Goal: Information Seeking & Learning: Find specific fact

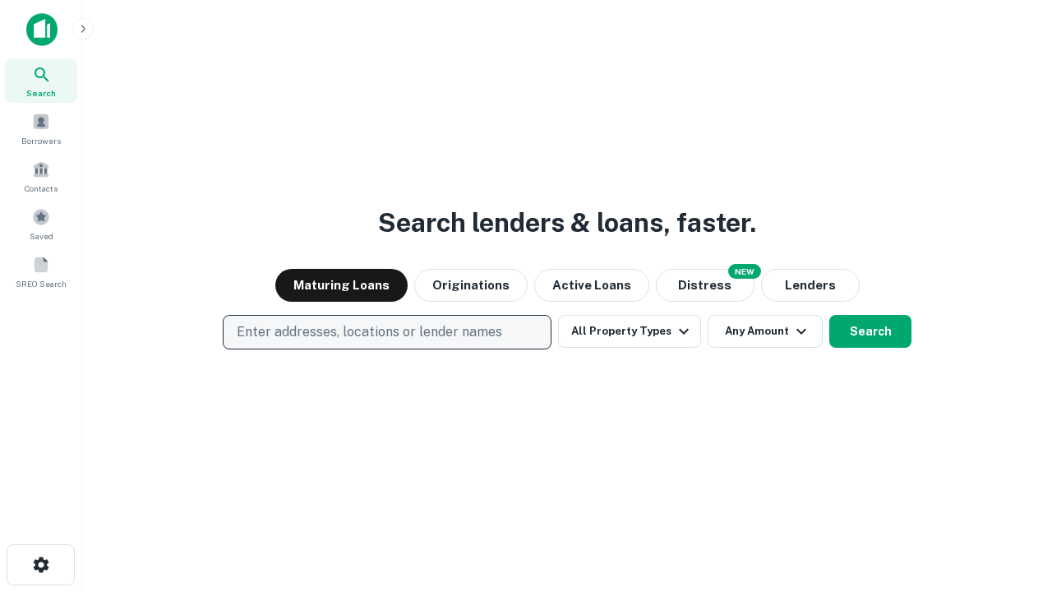
click at [386, 332] on p "Enter addresses, locations or lender names" at bounding box center [369, 332] width 265 height 20
type input "**********"
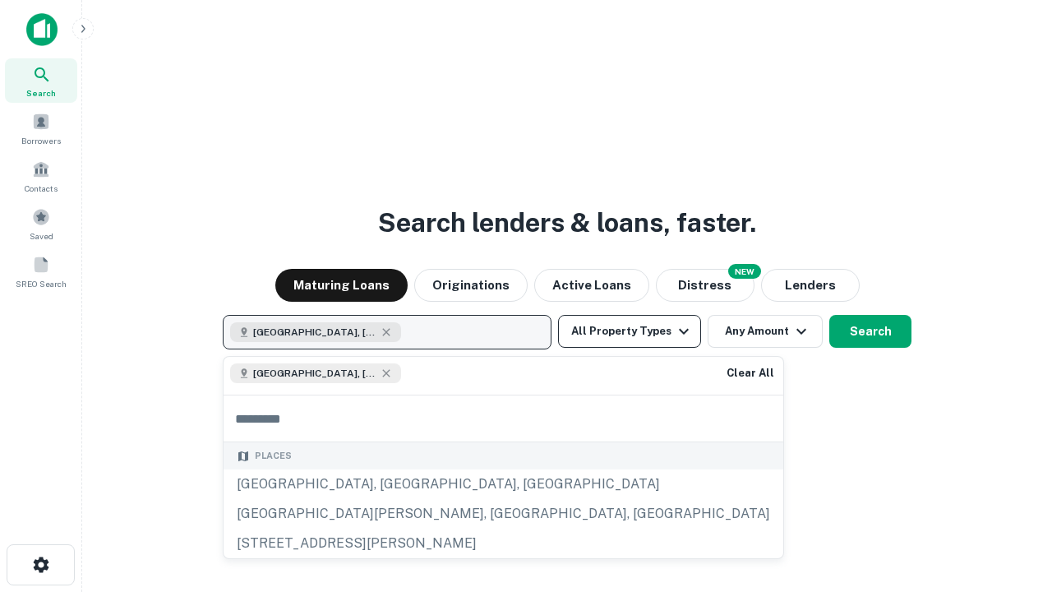
click at [629, 331] on button "All Property Types" at bounding box center [629, 331] width 143 height 33
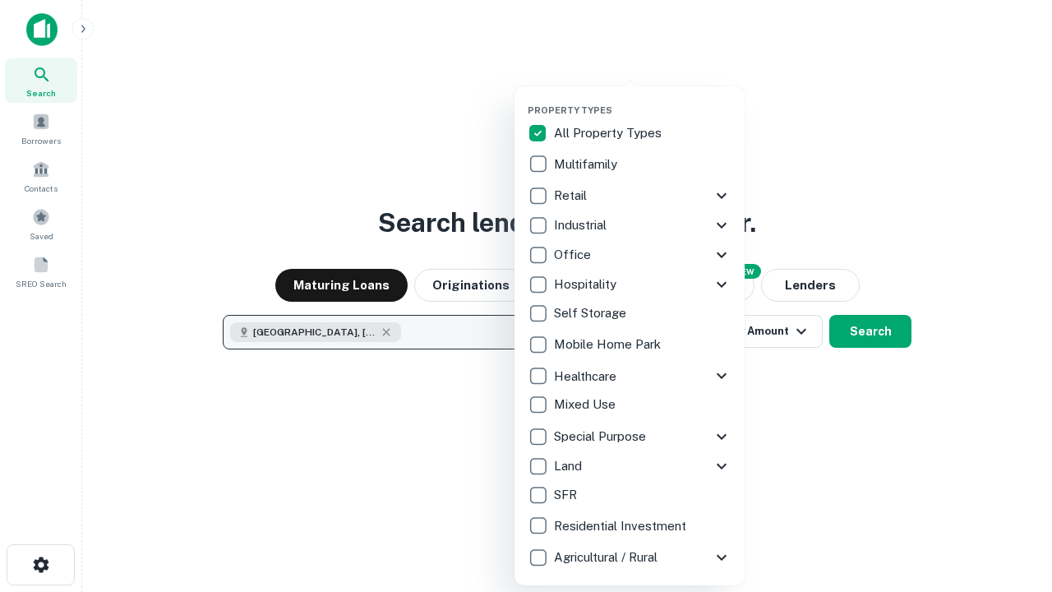
click at [643, 99] on button "button" at bounding box center [643, 99] width 230 height 1
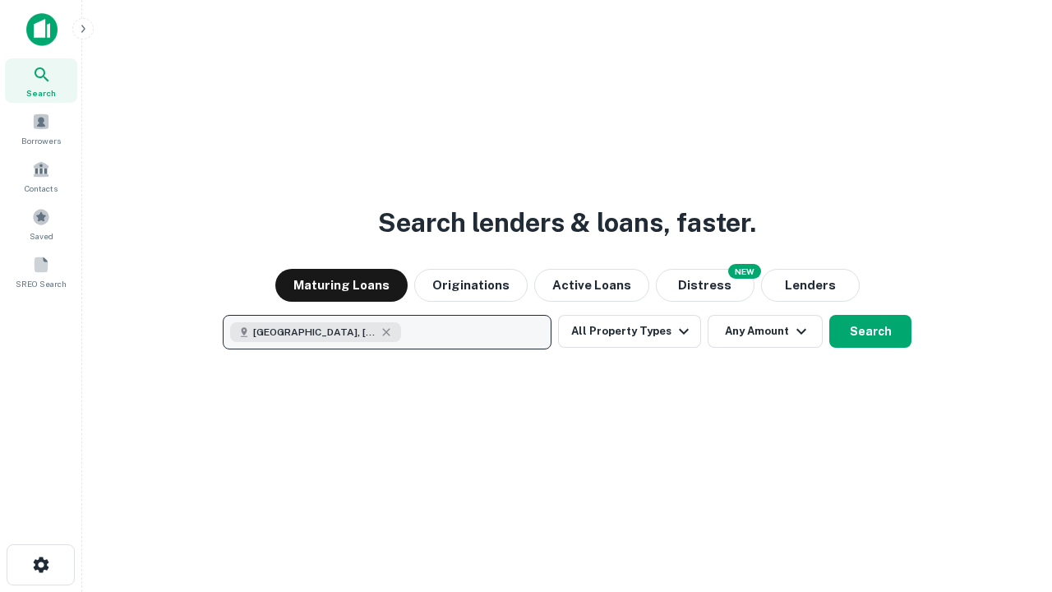
scroll to position [26, 0]
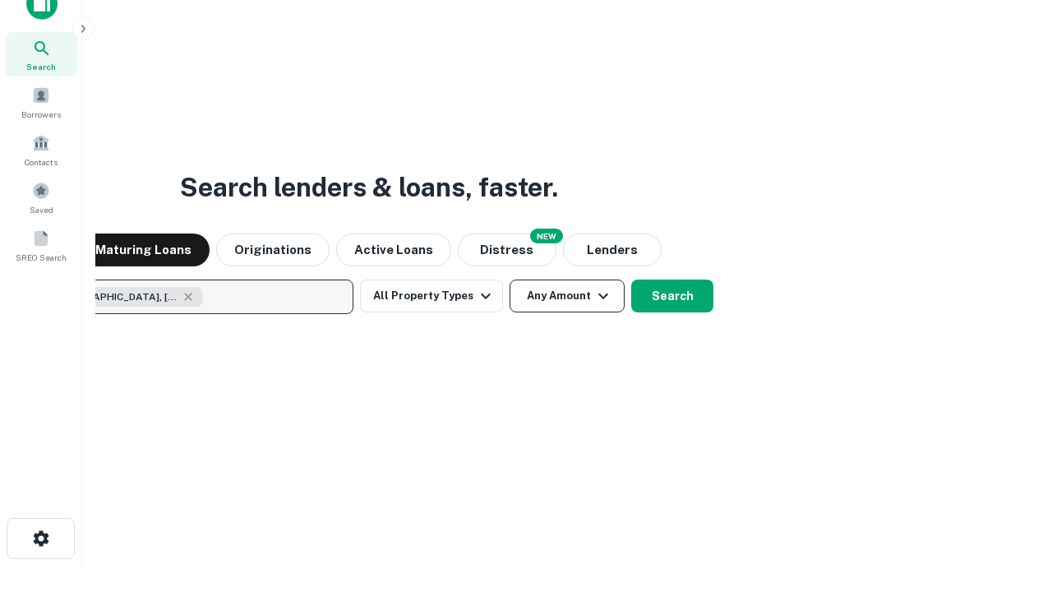
click at [509, 279] on button "Any Amount" at bounding box center [566, 295] width 115 height 33
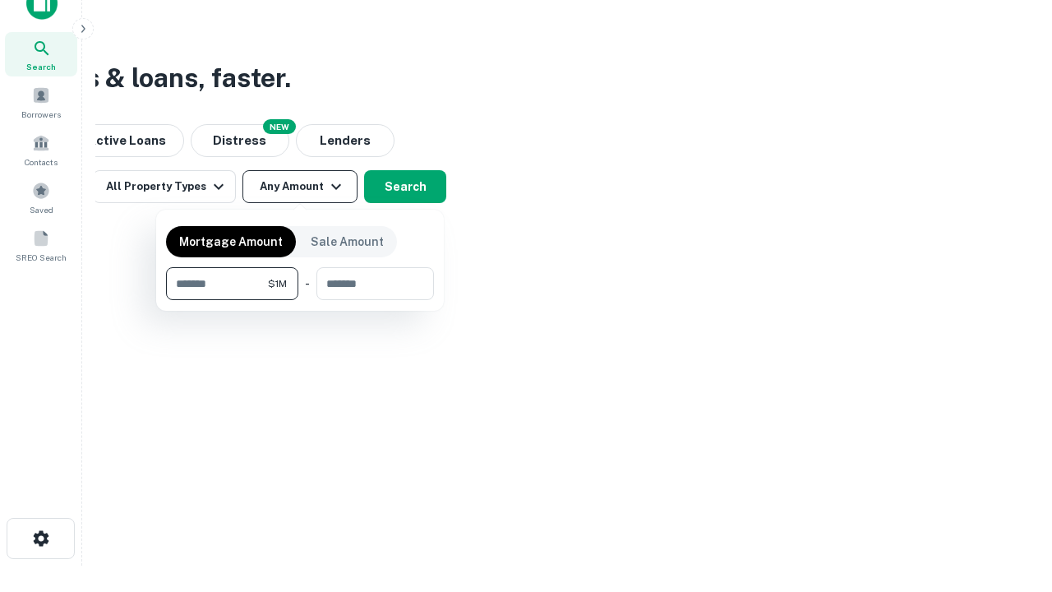
type input "*******"
click at [300, 300] on button "button" at bounding box center [300, 300] width 268 height 1
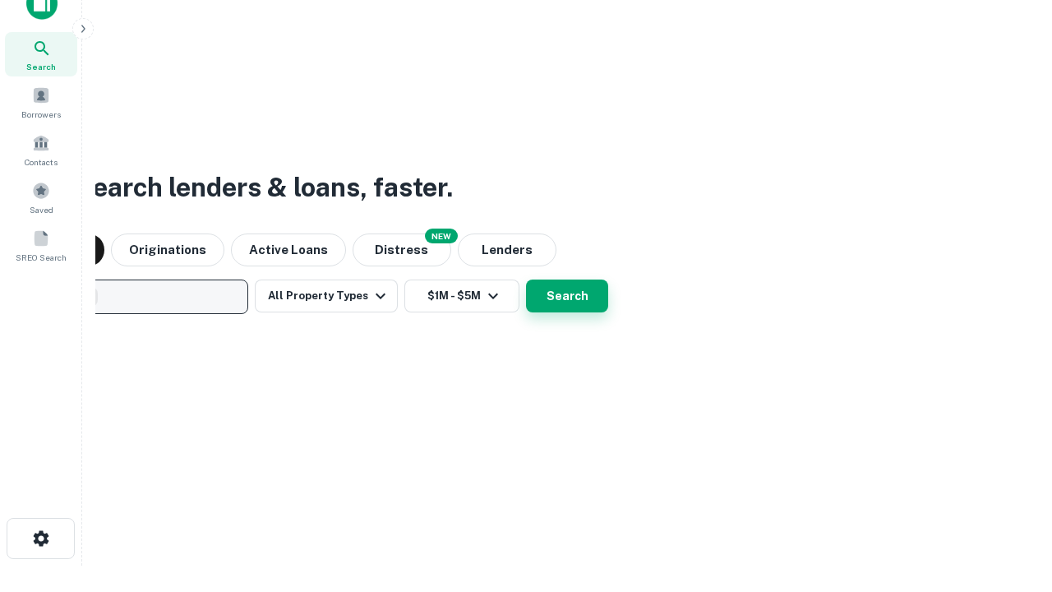
click at [526, 279] on button "Search" at bounding box center [567, 295] width 82 height 33
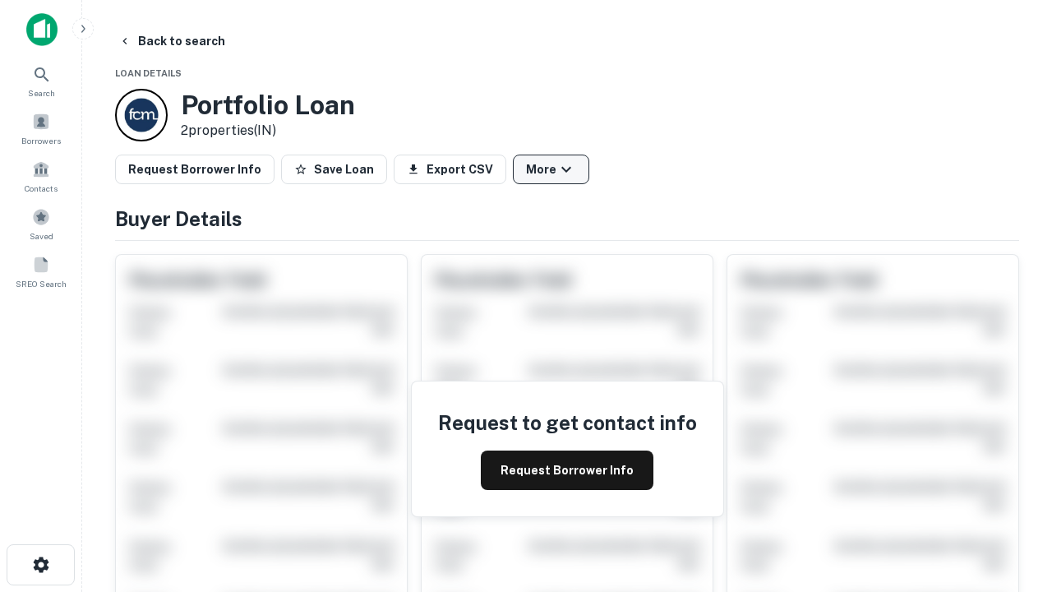
click at [551, 169] on button "More" at bounding box center [551, 169] width 76 height 30
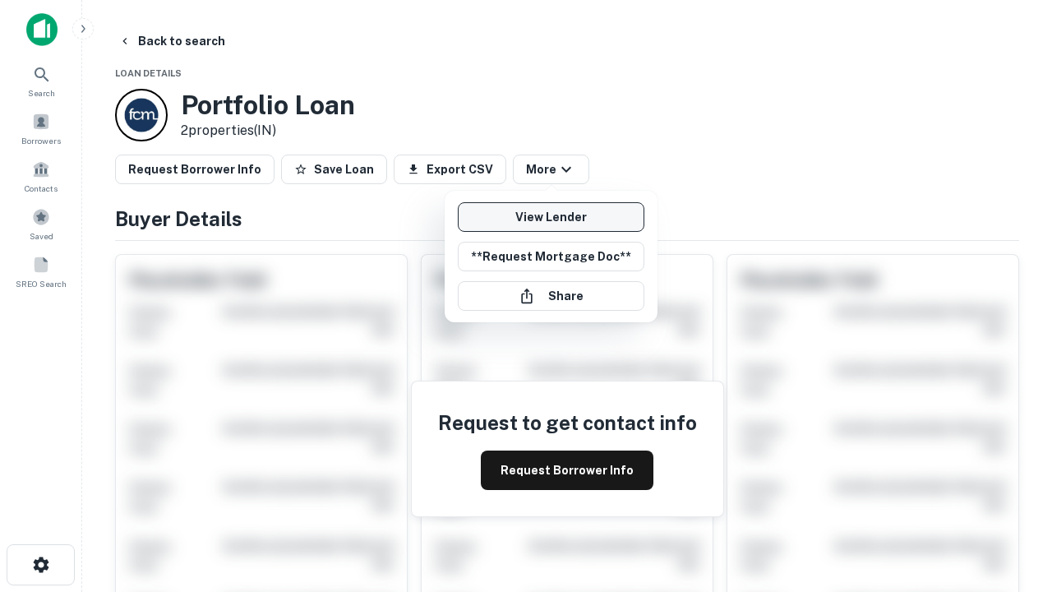
click at [551, 217] on link "View Lender" at bounding box center [551, 217] width 187 height 30
